Goal: Task Accomplishment & Management: Use online tool/utility

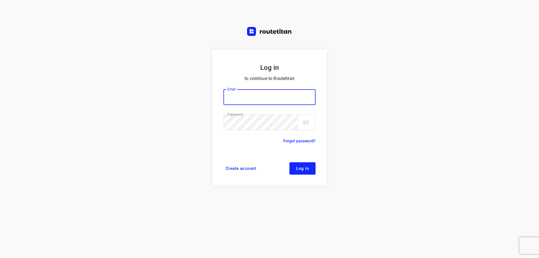
type input "[EMAIL_ADDRESS][DOMAIN_NAME]"
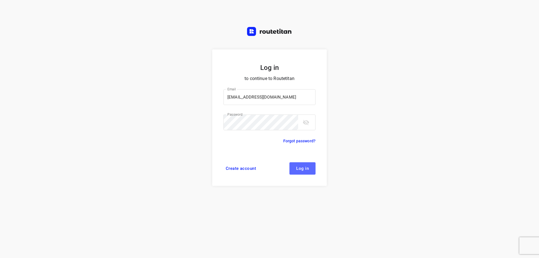
click at [308, 166] on button "Log in" at bounding box center [302, 168] width 26 height 12
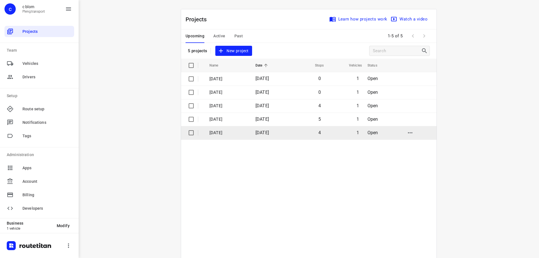
click at [224, 131] on p "[DATE]" at bounding box center [228, 133] width 38 height 6
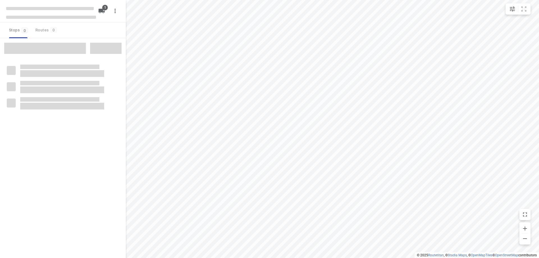
type input "distance"
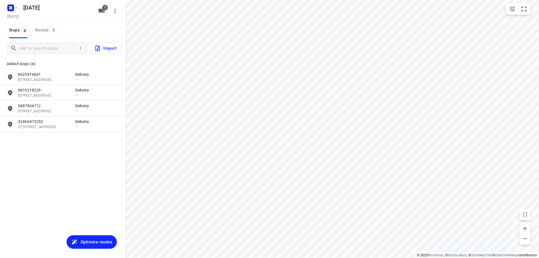
click at [54, 40] on div "/ Import" at bounding box center [63, 48] width 126 height 20
click at [53, 49] on input "Add or search stops" at bounding box center [49, 48] width 58 height 9
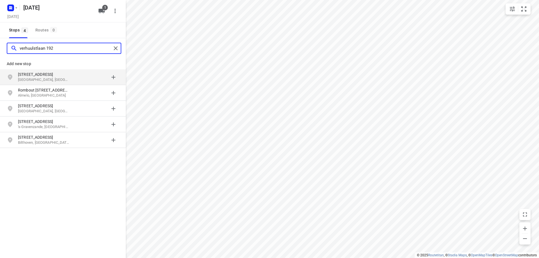
type input "verhuulstlaan 192"
click at [65, 75] on p "[STREET_ADDRESS]" at bounding box center [44, 75] width 52 height 6
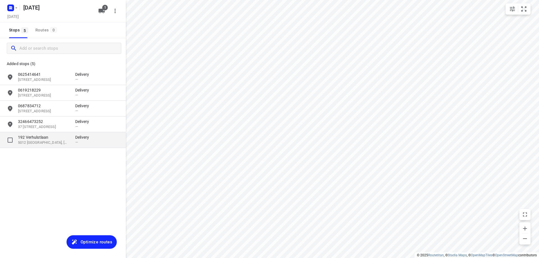
click at [57, 139] on p "192 Verhulstlaan" at bounding box center [44, 137] width 52 height 6
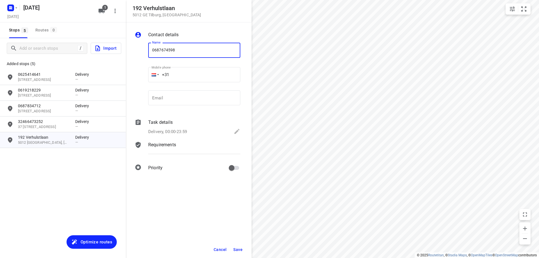
type input "0687674598"
click at [240, 249] on span "Save" at bounding box center [237, 249] width 9 height 4
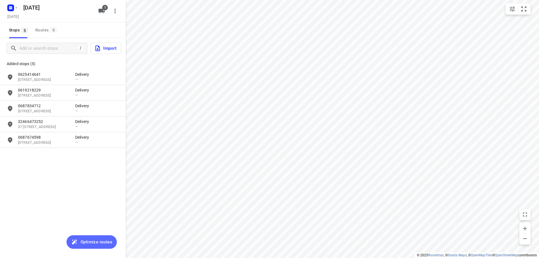
click at [106, 242] on span "Optimize routes" at bounding box center [97, 241] width 32 height 7
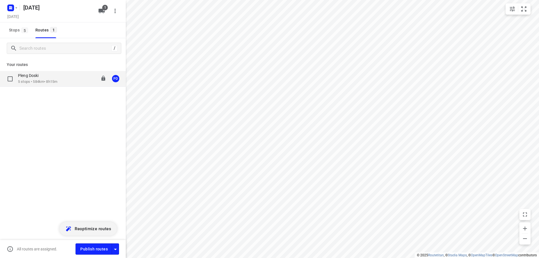
click at [67, 82] on div "Pleng Doski 5 stops • 584km • 8h15m 08:00-16:15 PD" at bounding box center [72, 79] width 108 height 12
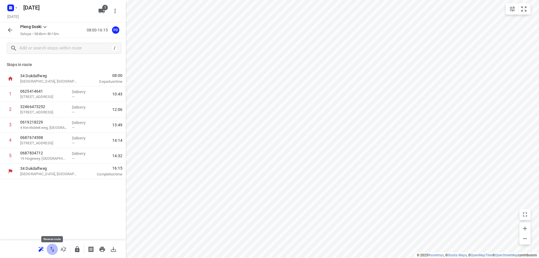
click at [52, 248] on icon "button" at bounding box center [52, 249] width 4 height 5
click at [102, 249] on icon "button" at bounding box center [102, 249] width 6 height 5
